Goal: Task Accomplishment & Management: Use online tool/utility

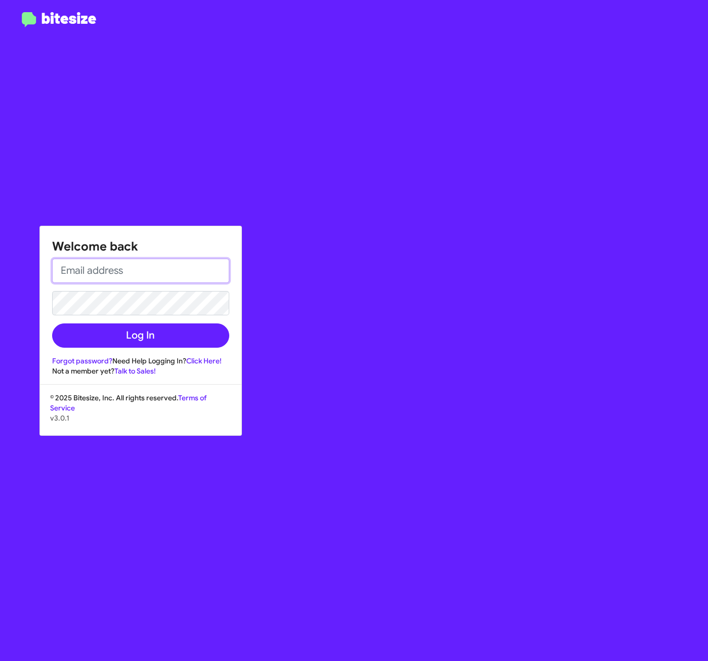
click at [101, 279] on input "email" at bounding box center [140, 271] width 177 height 24
type input "nyomie.gigante@ferman.com"
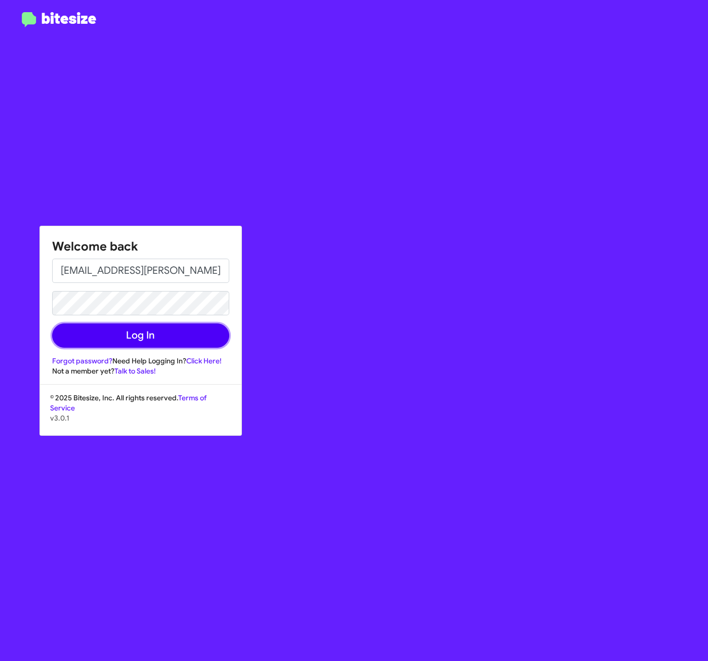
click at [156, 333] on button "Log In" at bounding box center [140, 335] width 177 height 24
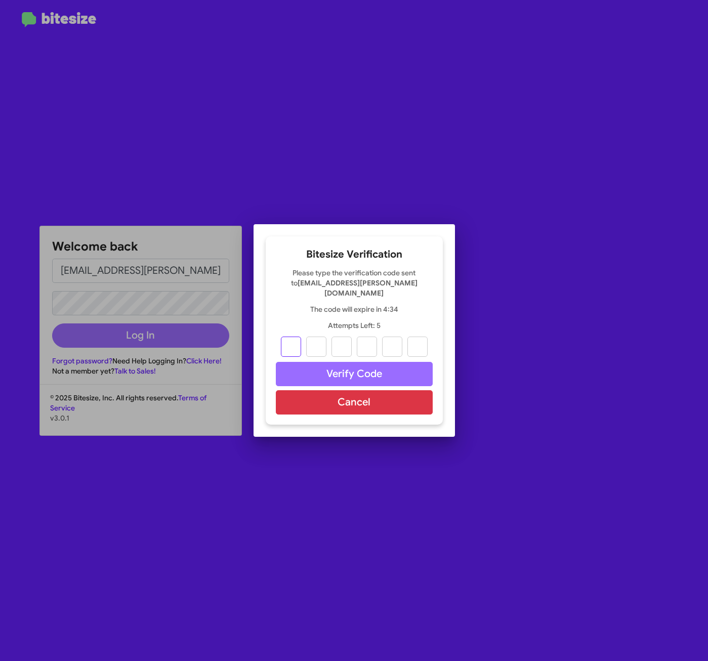
click at [290, 341] on input "text" at bounding box center [291, 347] width 20 height 20
paste input "3"
type input "0"
type input "9"
type input "1"
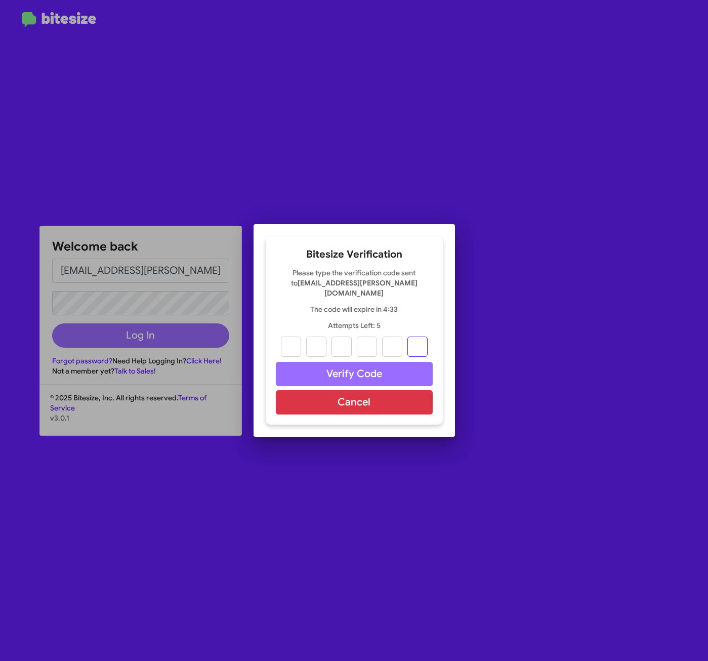
type input "7"
type input "3"
click at [325, 366] on button "Verify Code" at bounding box center [354, 374] width 157 height 24
